Goal: Task Accomplishment & Management: Use online tool/utility

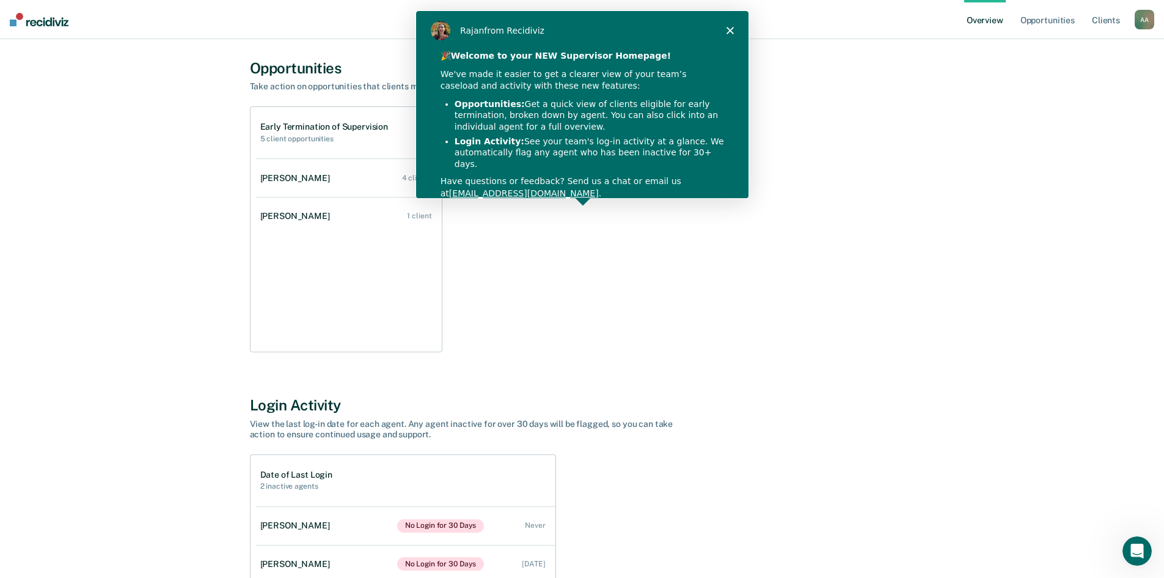
click at [729, 25] on div "[PERSON_NAME] from Recidiviz" at bounding box center [581, 29] width 332 height 39
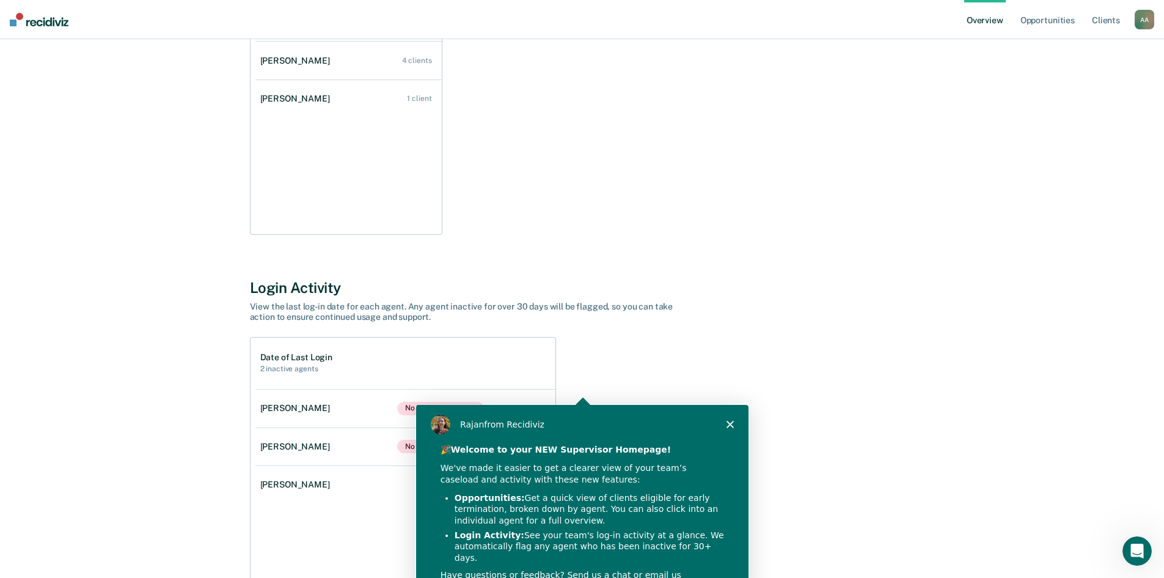
scroll to position [257, 0]
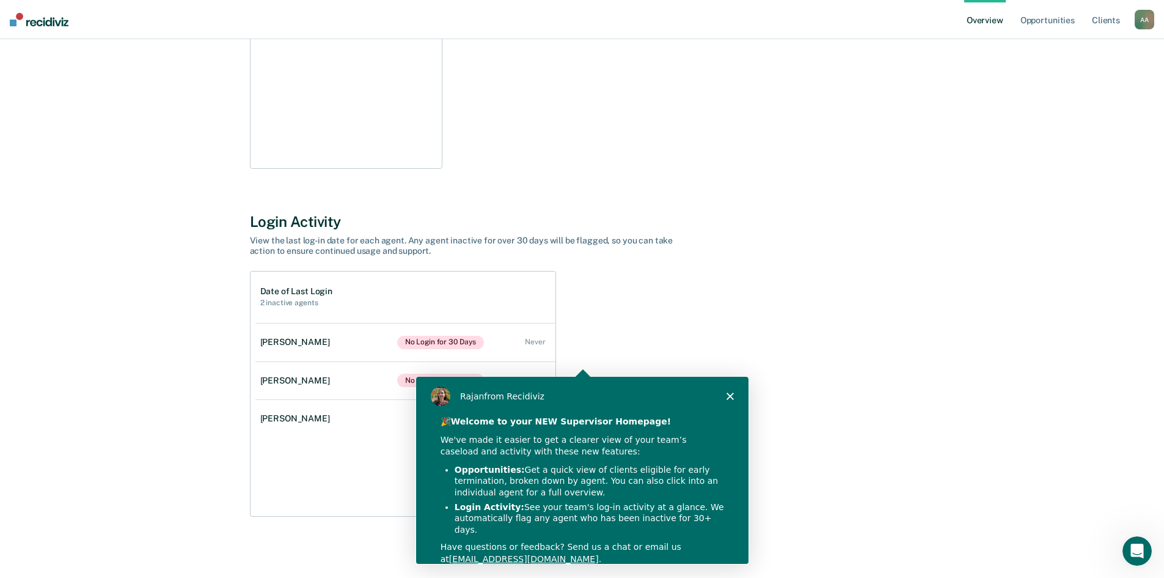
click at [731, 393] on polygon "Close" at bounding box center [728, 394] width 7 height 7
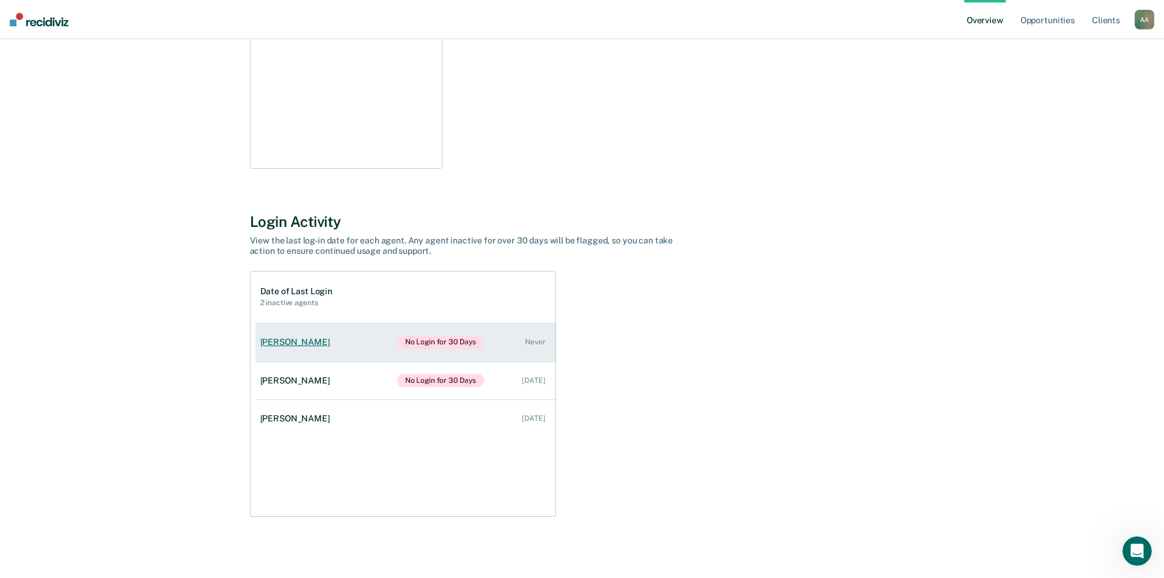
click at [292, 341] on div "[PERSON_NAME]" at bounding box center [297, 342] width 75 height 10
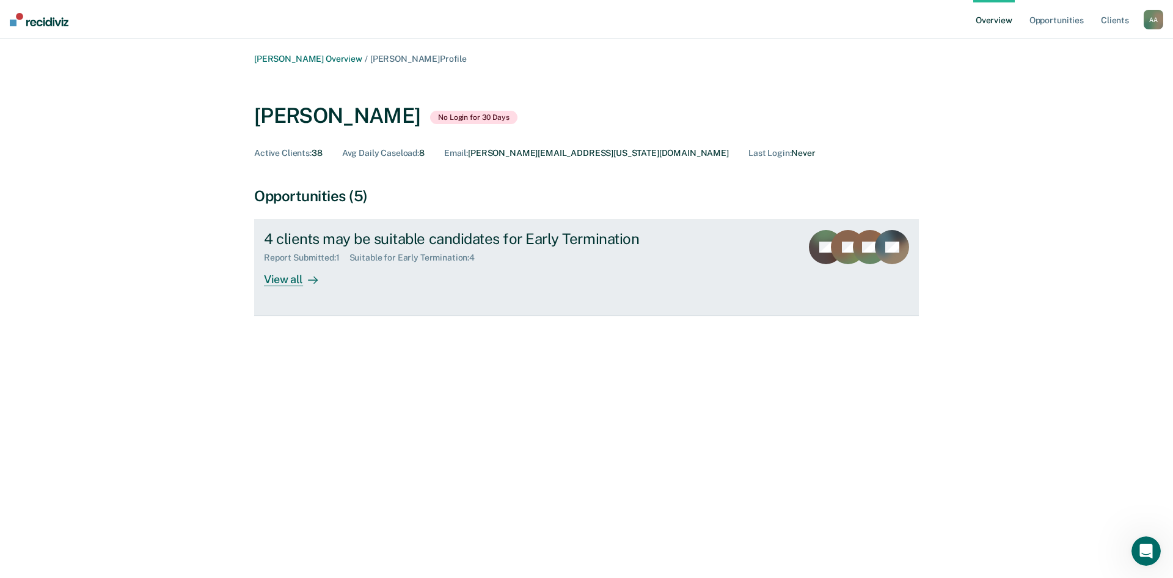
click at [287, 281] on div "View all" at bounding box center [298, 275] width 68 height 24
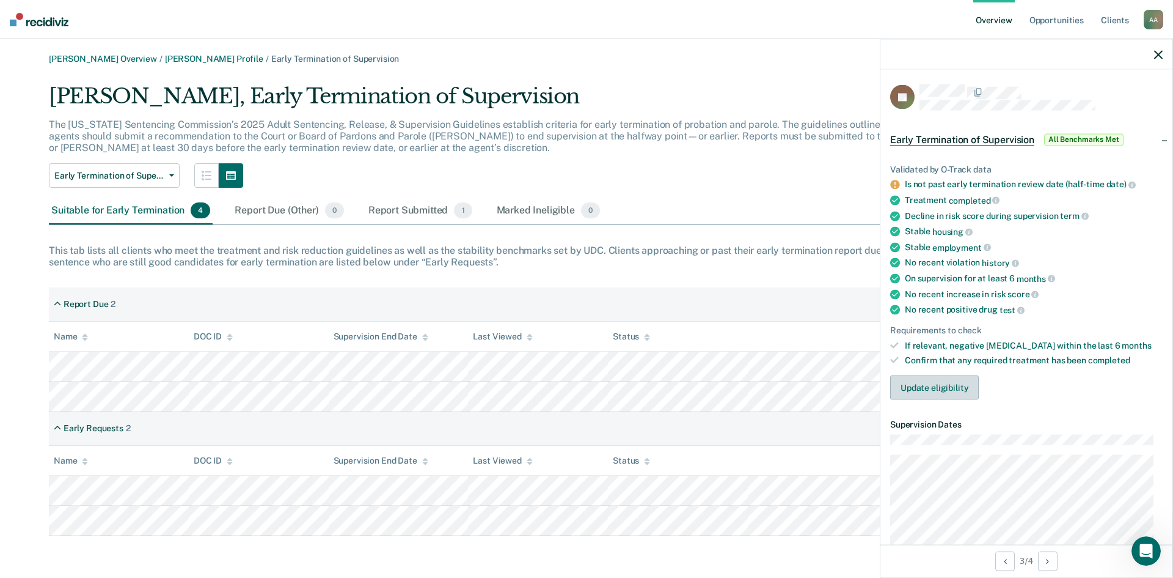
click at [951, 391] on button "Update eligibility" at bounding box center [934, 387] width 89 height 24
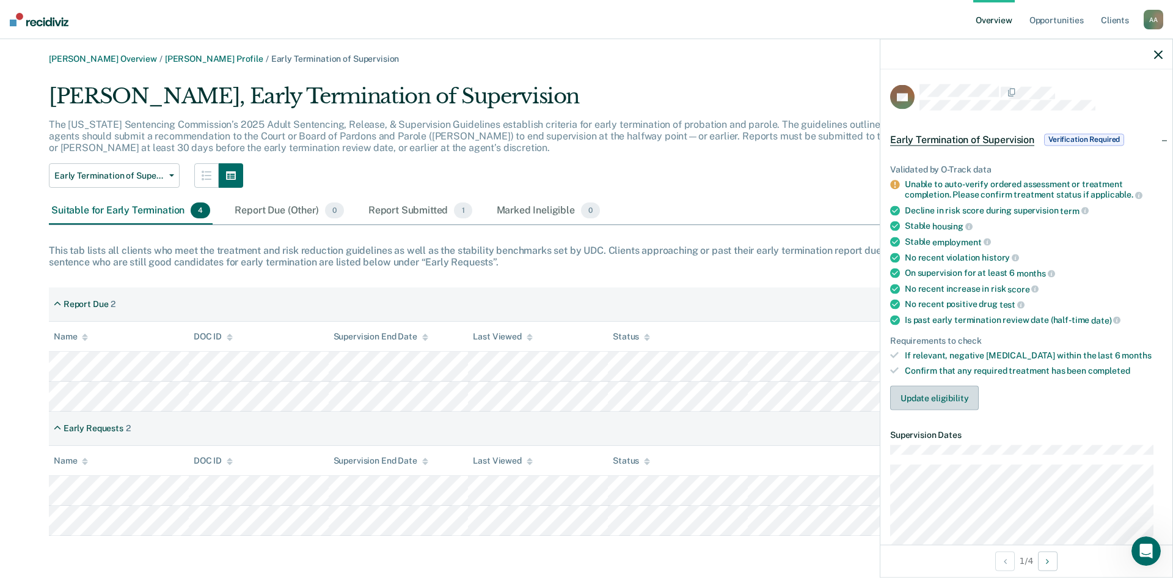
click at [955, 395] on button "Update eligibility" at bounding box center [934, 397] width 89 height 24
